Goal: Transaction & Acquisition: Purchase product/service

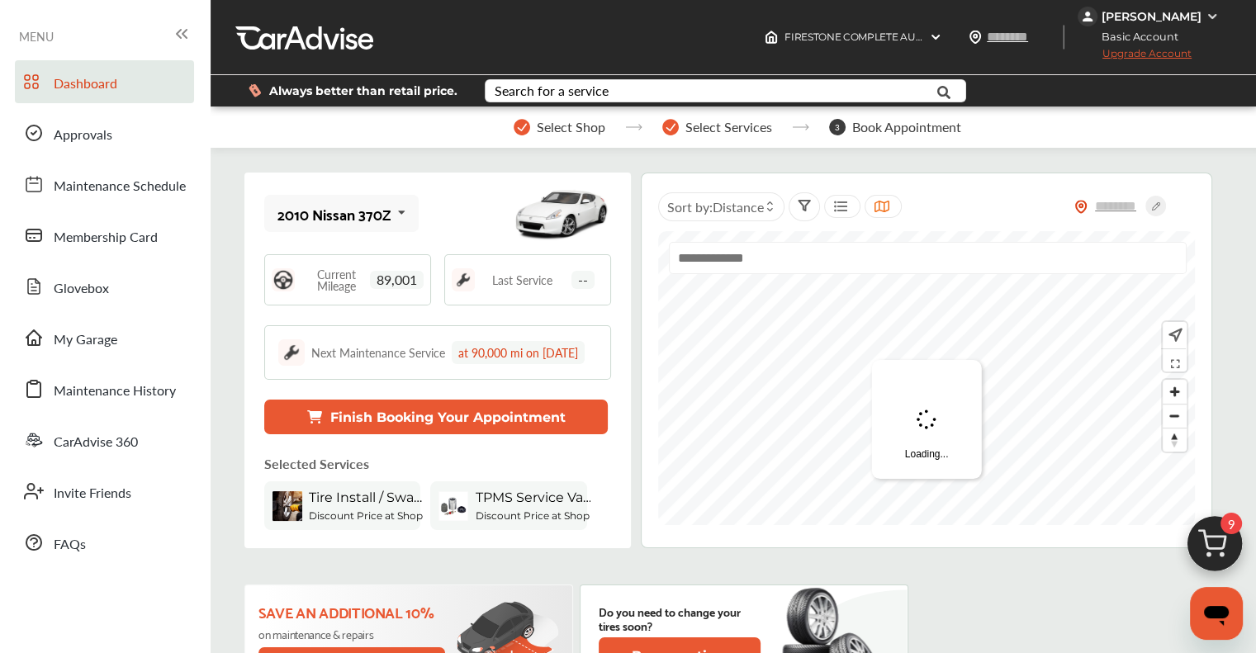
click at [640, 543] on img at bounding box center [1214, 548] width 79 height 79
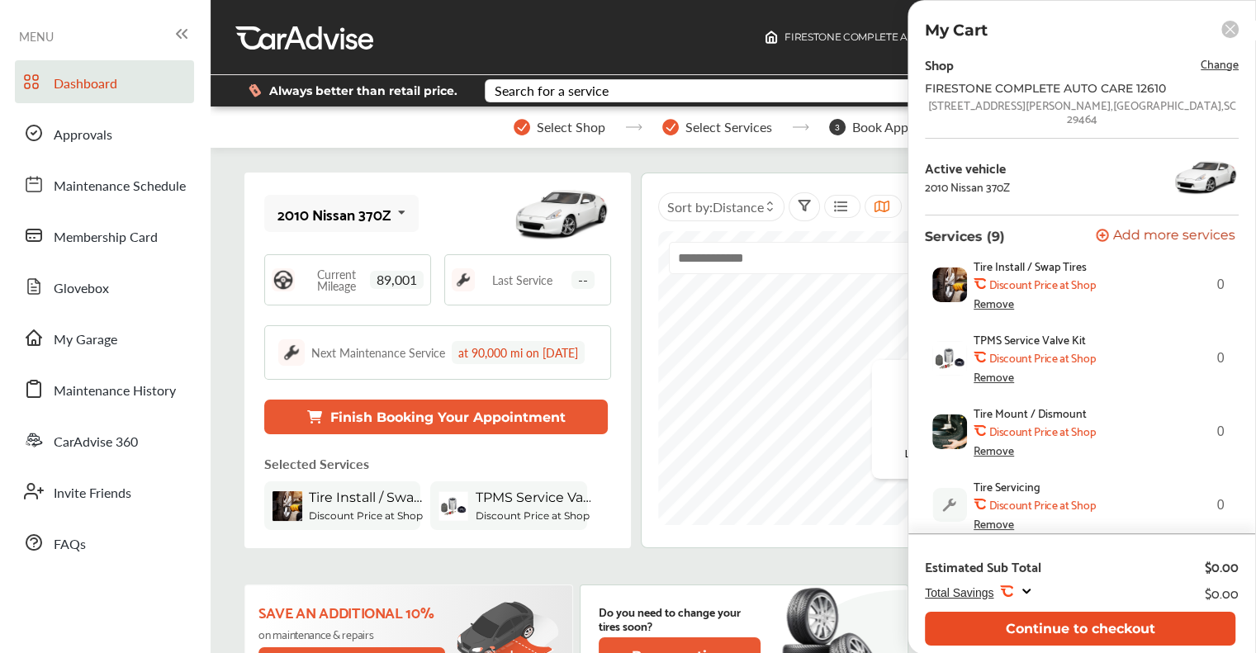
click at [640, 625] on button "Continue to checkout" at bounding box center [1080, 629] width 310 height 34
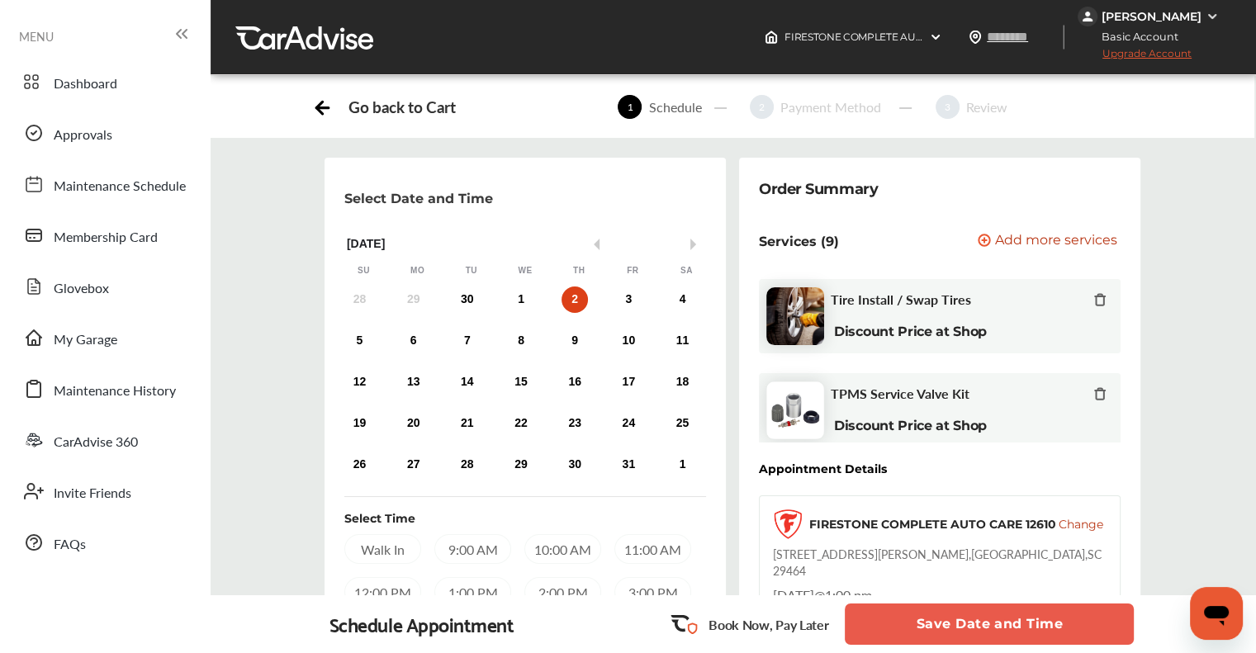
click at [575, 301] on div "2" at bounding box center [574, 300] width 26 height 26
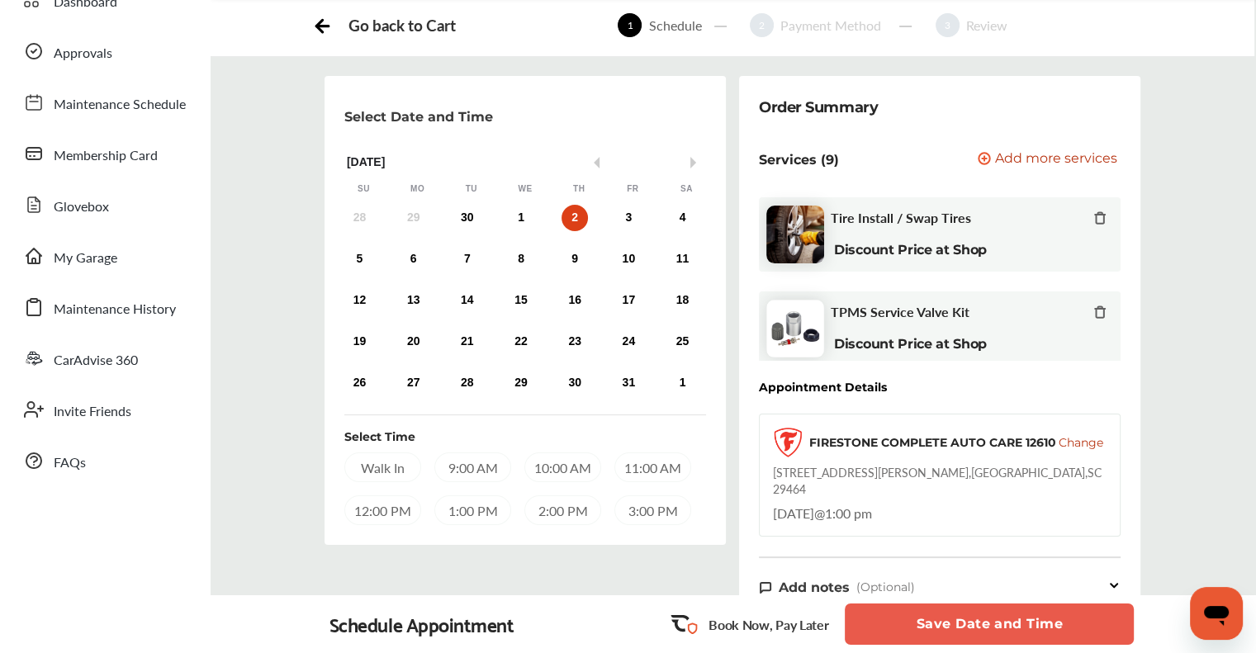
scroll to position [248, 0]
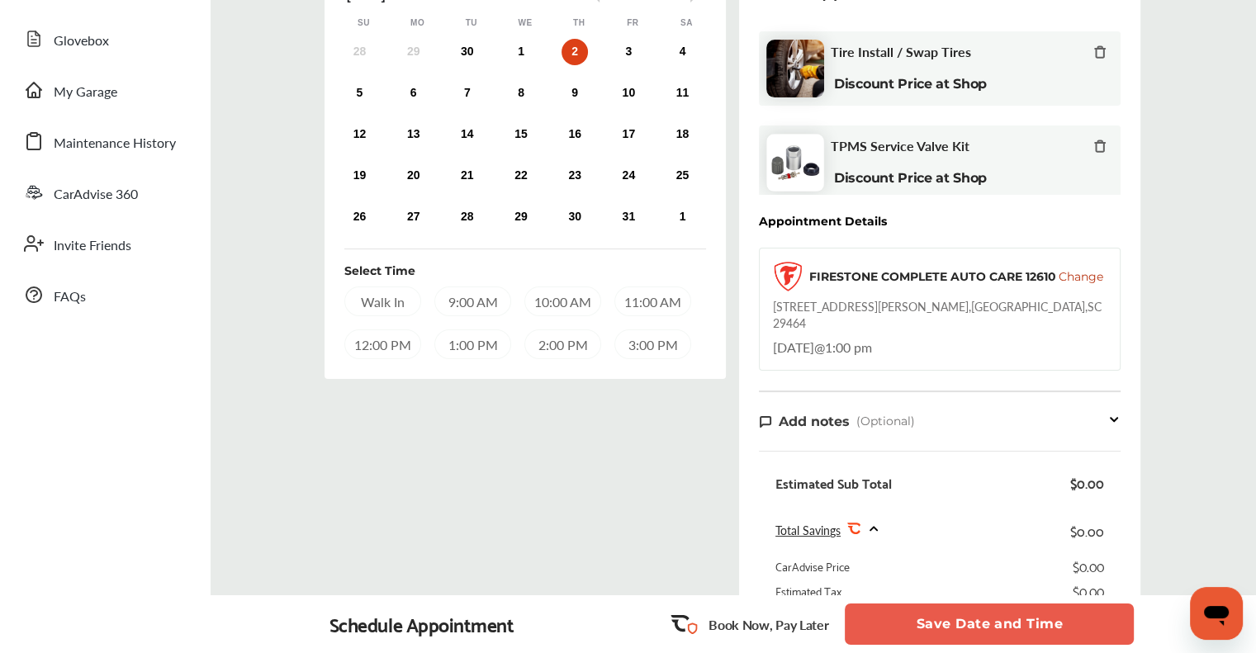
click at [455, 343] on div "1:00 PM" at bounding box center [472, 344] width 77 height 30
click at [640, 625] on button "Save Date and Time" at bounding box center [989, 624] width 289 height 41
